Goal: Information Seeking & Learning: Learn about a topic

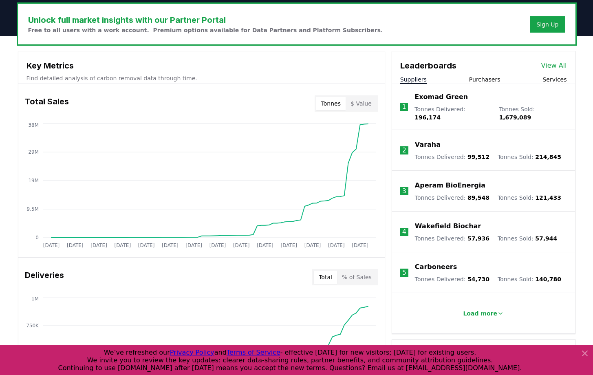
scroll to position [251, 0]
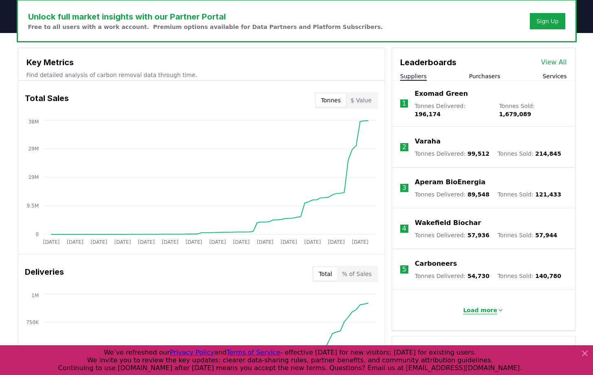
click at [480, 306] on p "Load more" at bounding box center [480, 310] width 34 height 8
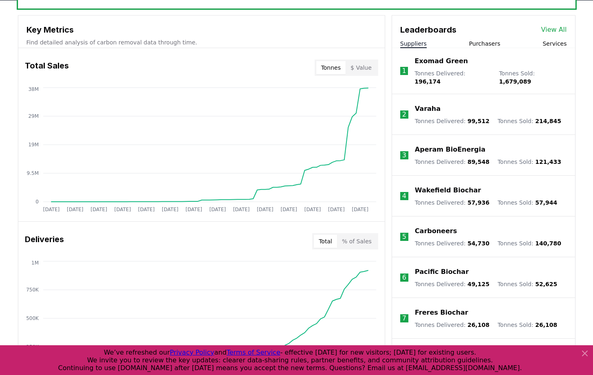
scroll to position [284, 0]
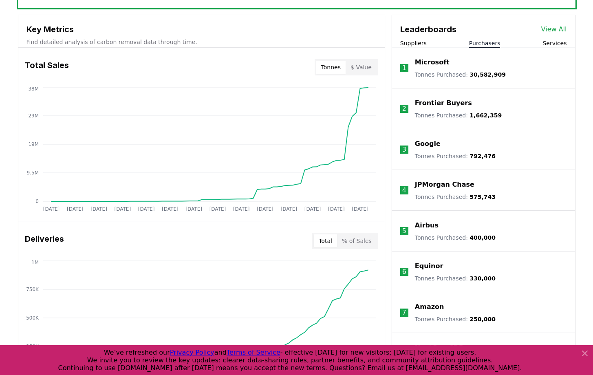
click at [484, 44] on button "Purchasers" at bounding box center [484, 43] width 31 height 8
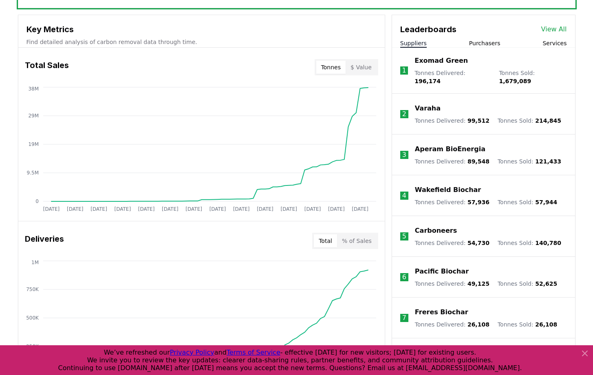
click at [417, 46] on button "Suppliers" at bounding box center [413, 43] width 26 height 8
drag, startPoint x: 462, startPoint y: 117, endPoint x: 484, endPoint y: 116, distance: 22.0
click at [484, 116] on div "Tonnes Delivered : 99,512 Tonnes Sold : 214,845" at bounding box center [488, 120] width 146 height 8
drag, startPoint x: 411, startPoint y: 117, endPoint x: 491, endPoint y: 121, distance: 80.3
click at [492, 119] on li "2 Varaha Tonnes Delivered : 99,512 Tonnes Sold : 214,845" at bounding box center [483, 114] width 183 height 41
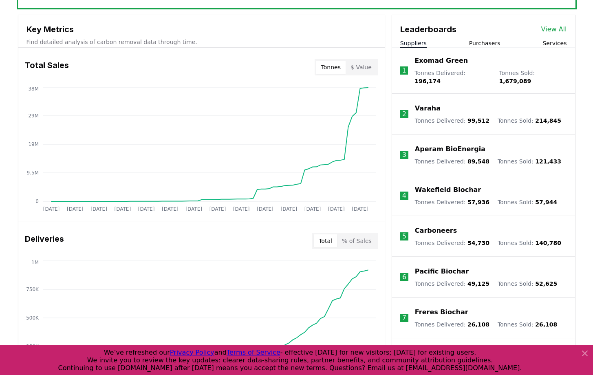
click at [463, 135] on li "3 Aperam BioEnergia Tonnes Delivered : 89,548 Tonnes Sold : 121,433" at bounding box center [483, 154] width 183 height 41
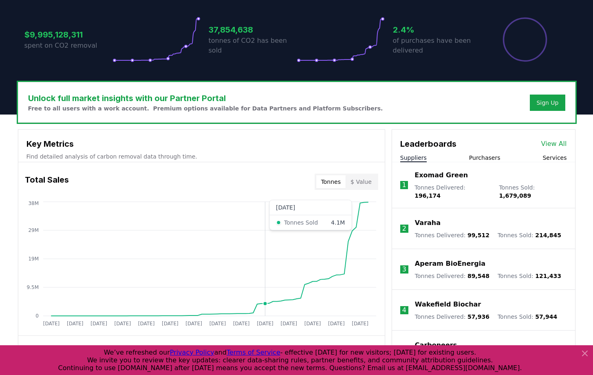
scroll to position [169, 0]
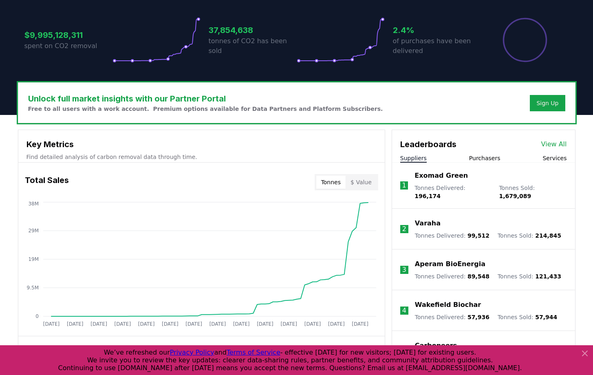
click at [544, 146] on link "View All" at bounding box center [554, 144] width 26 height 10
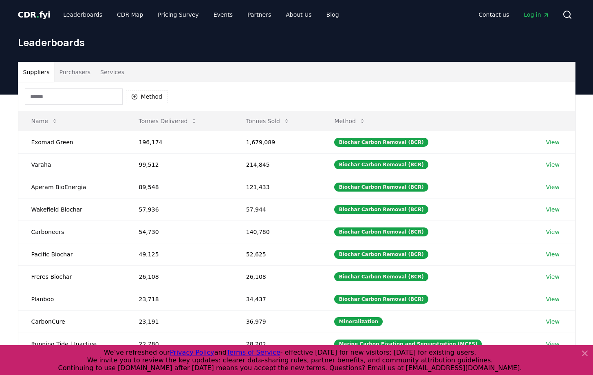
click at [107, 94] on input at bounding box center [74, 96] width 98 height 16
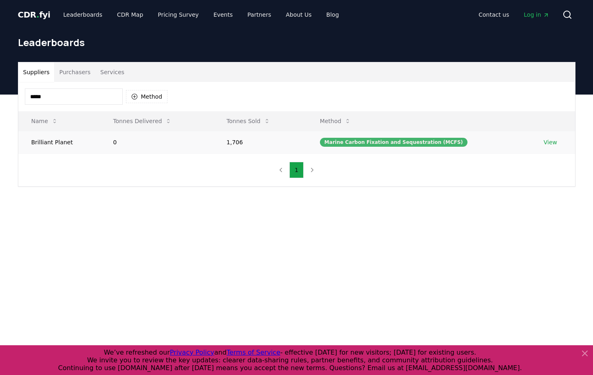
type input "*****"
click at [358, 145] on div "Marine Carbon Fixation and Sequestration (MCFS)" at bounding box center [393, 142] width 147 height 9
click at [549, 141] on link "View" at bounding box center [549, 142] width 13 height 8
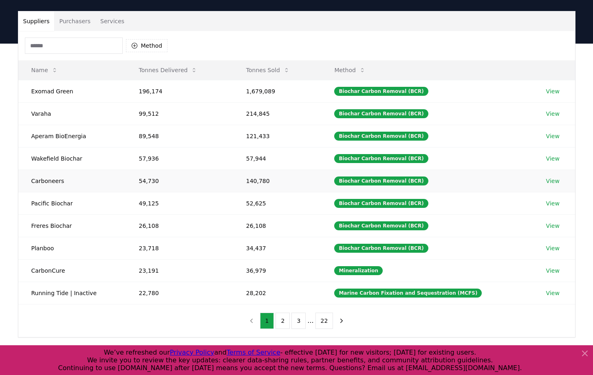
scroll to position [55, 0]
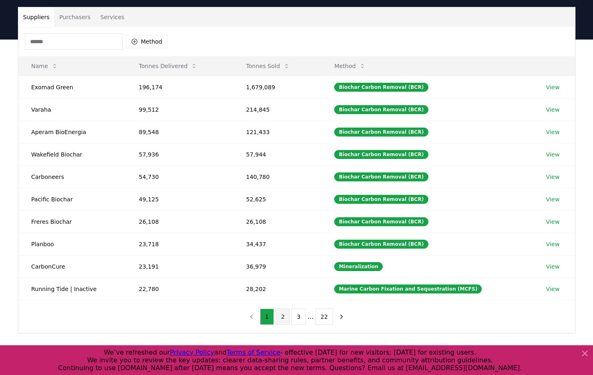
click at [281, 316] on button "2" at bounding box center [282, 316] width 14 height 16
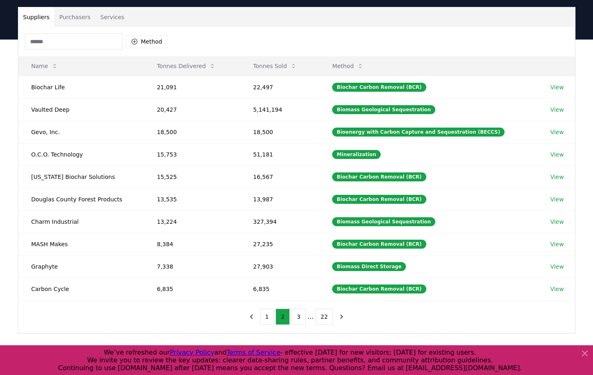
scroll to position [48, 0]
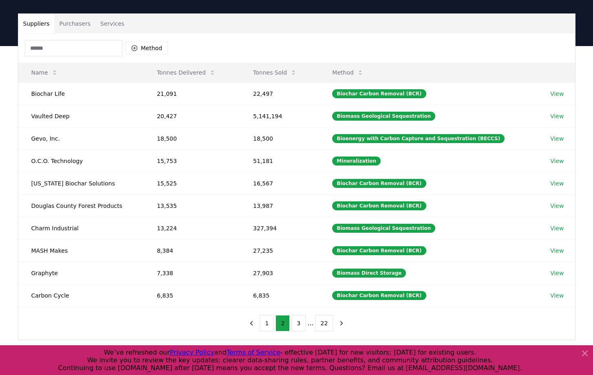
click at [47, 51] on input at bounding box center [74, 48] width 98 height 16
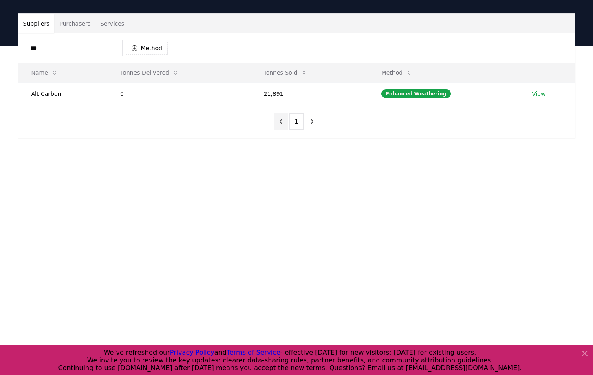
click at [281, 123] on icon "previous page" at bounding box center [280, 121] width 7 height 7
click at [281, 123] on nav "1" at bounding box center [296, 121] width 45 height 16
click at [79, 47] on input "***" at bounding box center [74, 48] width 98 height 16
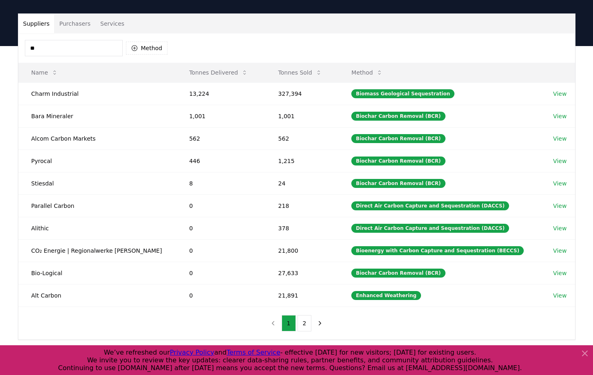
type input "*"
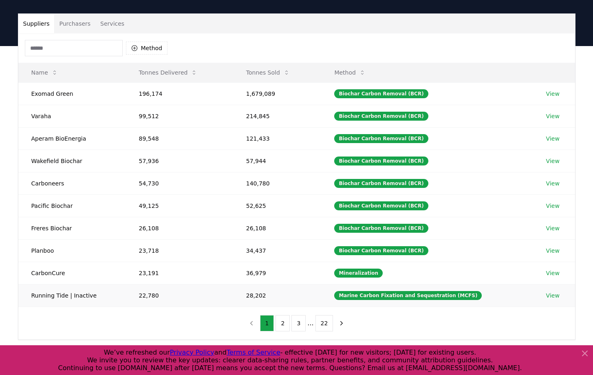
click at [50, 296] on td "Running Tide | Inactive" at bounding box center [72, 295] width 108 height 22
click at [279, 325] on button "2" at bounding box center [282, 323] width 14 height 16
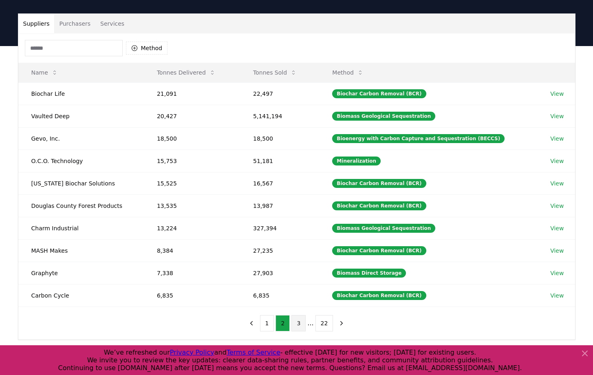
click at [300, 325] on button "3" at bounding box center [298, 323] width 14 height 16
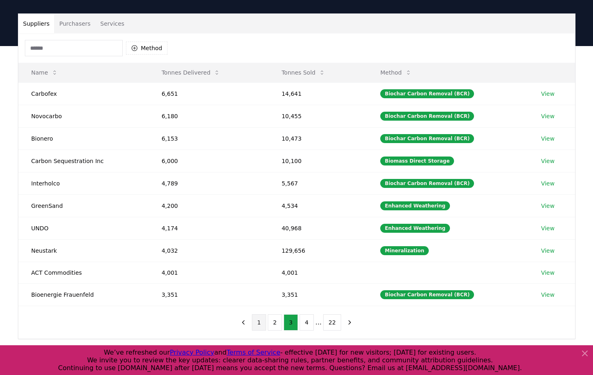
click at [262, 326] on button "1" at bounding box center [259, 322] width 14 height 16
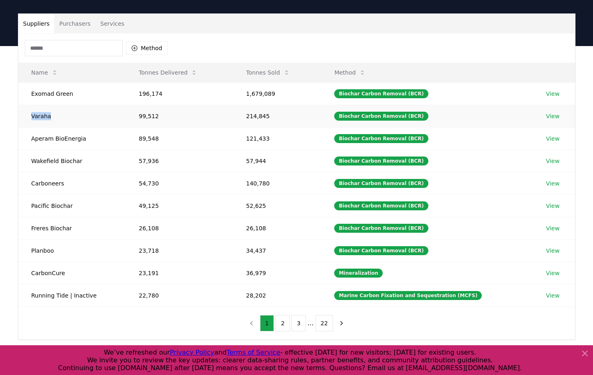
drag, startPoint x: 27, startPoint y: 117, endPoint x: 69, endPoint y: 115, distance: 41.6
click at [69, 115] on td "Varaha" at bounding box center [72, 116] width 108 height 22
click at [359, 275] on div "Mineralization" at bounding box center [358, 272] width 48 height 9
click at [284, 321] on button "2" at bounding box center [282, 323] width 14 height 16
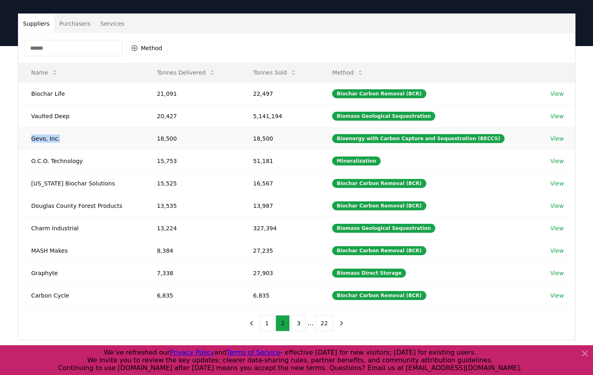
drag, startPoint x: 24, startPoint y: 145, endPoint x: 32, endPoint y: 138, distance: 10.4
click at [32, 138] on td "Gevo, Inc." at bounding box center [80, 138] width 125 height 22
drag, startPoint x: 66, startPoint y: 272, endPoint x: 22, endPoint y: 273, distance: 44.8
click at [22, 273] on td "Graphyte" at bounding box center [80, 272] width 125 height 22
click at [307, 114] on td "5,141,194" at bounding box center [279, 116] width 79 height 22
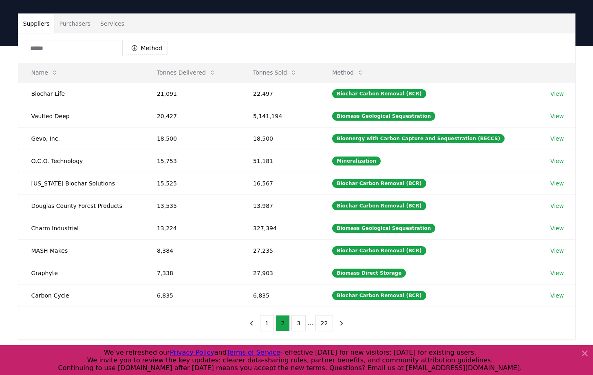
click at [343, 32] on div "Suppliers Purchasers Services" at bounding box center [296, 24] width 556 height 20
